Goal: Information Seeking & Learning: Learn about a topic

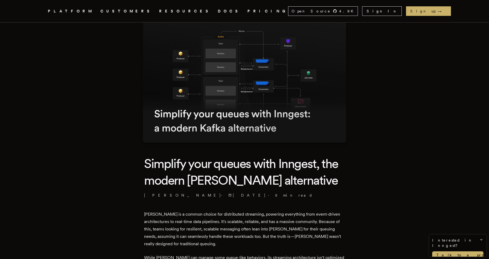
scroll to position [4, 0]
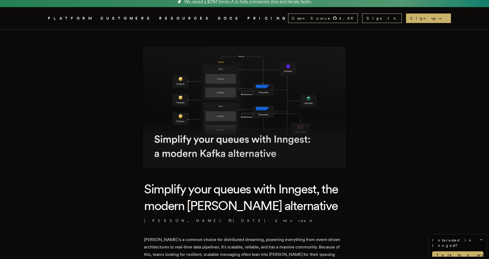
click at [218, 20] on link "DOCS" at bounding box center [229, 18] width 23 height 7
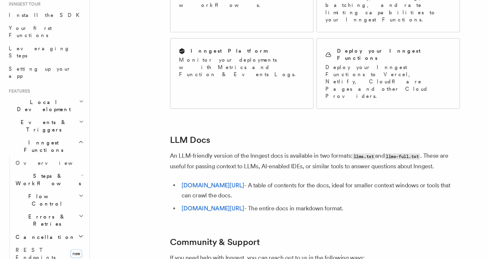
scroll to position [416, 0]
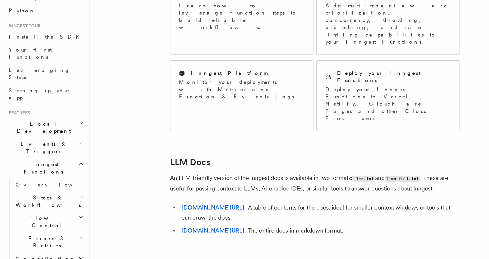
click at [58, 242] on icon "button" at bounding box center [59, 242] width 3 height 1
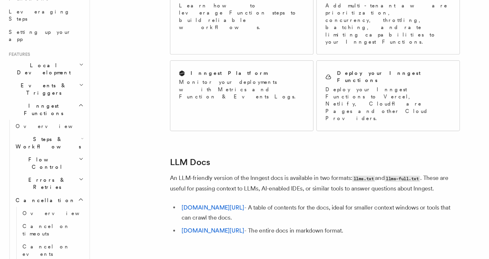
scroll to position [47, 0]
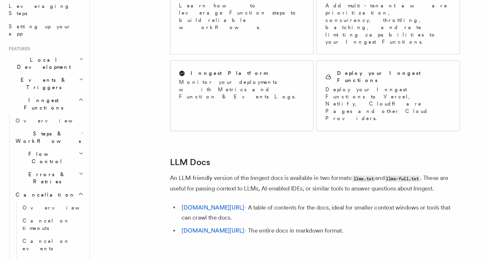
click at [55, 259] on span "new" at bounding box center [55, 262] width 9 height 6
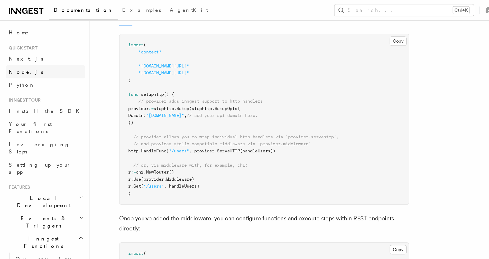
click at [15, 52] on span "Node.js" at bounding box center [18, 52] width 25 height 4
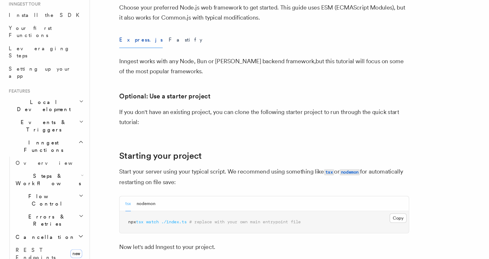
scroll to position [95, 0]
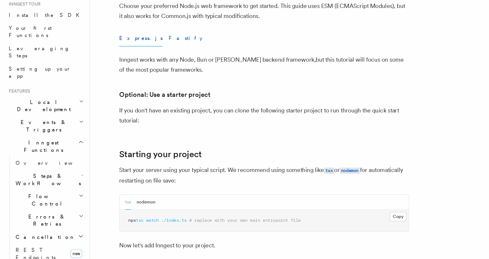
click at [123, 98] on button "Fastify" at bounding box center [135, 98] width 25 height 12
click at [96, 98] on button "Express.js" at bounding box center [103, 98] width 32 height 12
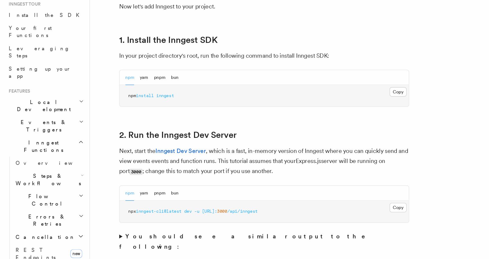
scroll to position [271, 0]
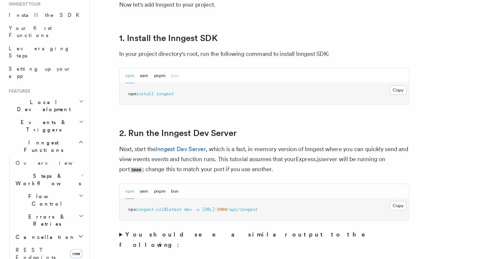
click at [127, 127] on button "bun" at bounding box center [128, 125] width 6 height 11
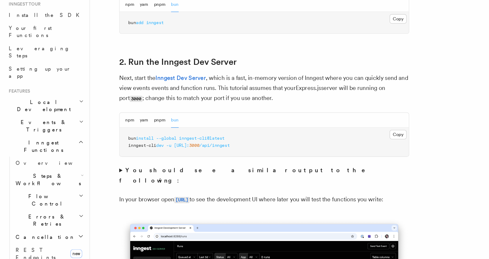
scroll to position [327, 0]
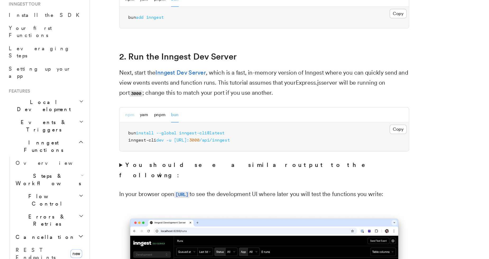
click at [95, 154] on button "npm" at bounding box center [94, 153] width 6 height 11
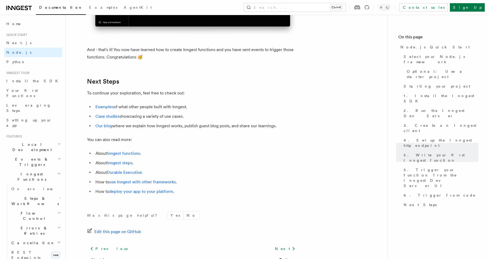
scroll to position [3305, 0]
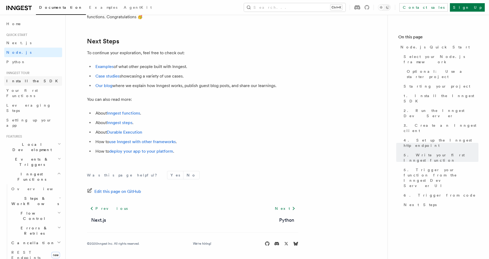
click at [26, 79] on span "Install the SDK" at bounding box center [33, 81] width 55 height 4
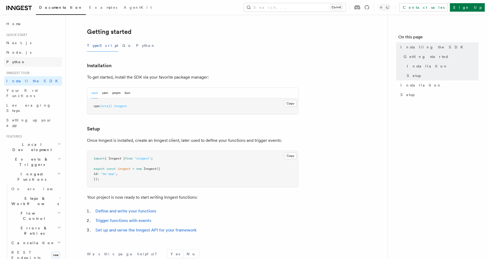
click at [11, 63] on span "Python" at bounding box center [15, 62] width 19 height 4
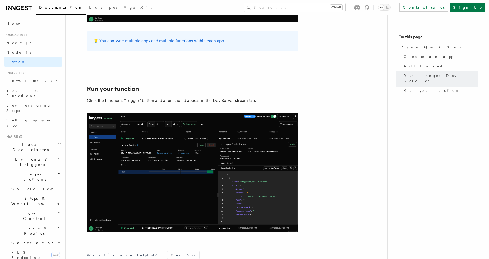
scroll to position [1078, 0]
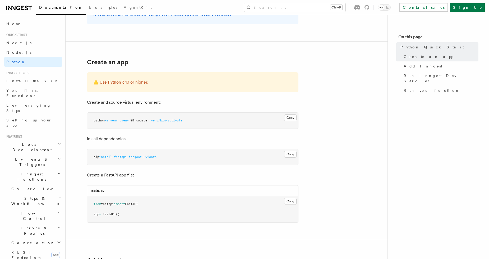
scroll to position [82, 0]
